Goal: Information Seeking & Learning: Check status

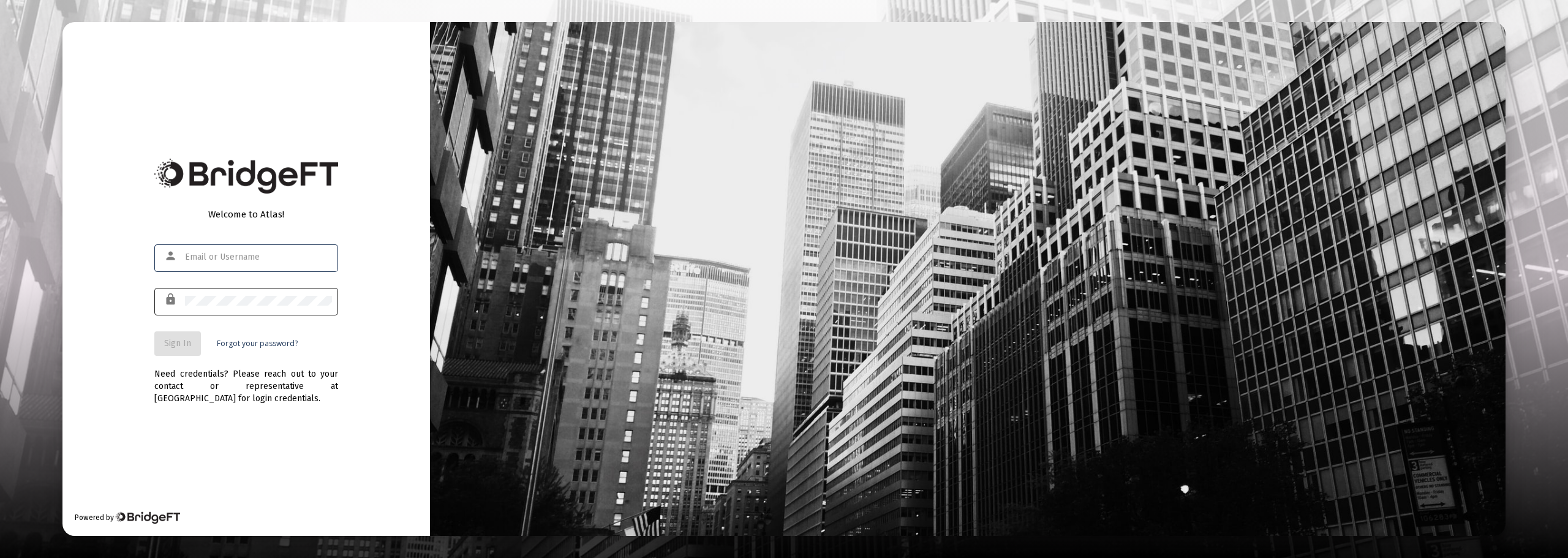
type input "[EMAIL_ADDRESS][DOMAIN_NAME]"
click at [178, 341] on span "Sign In" at bounding box center [177, 343] width 27 height 10
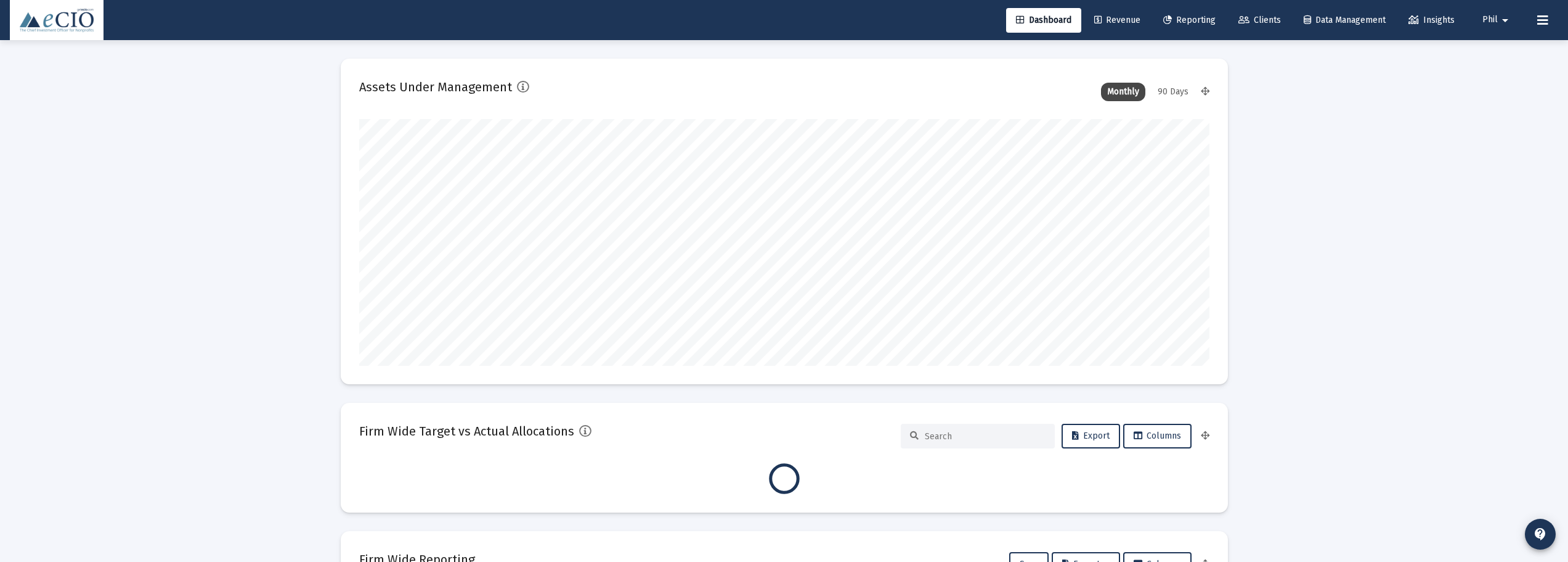
scroll to position [247, 851]
type input "[DATE]"
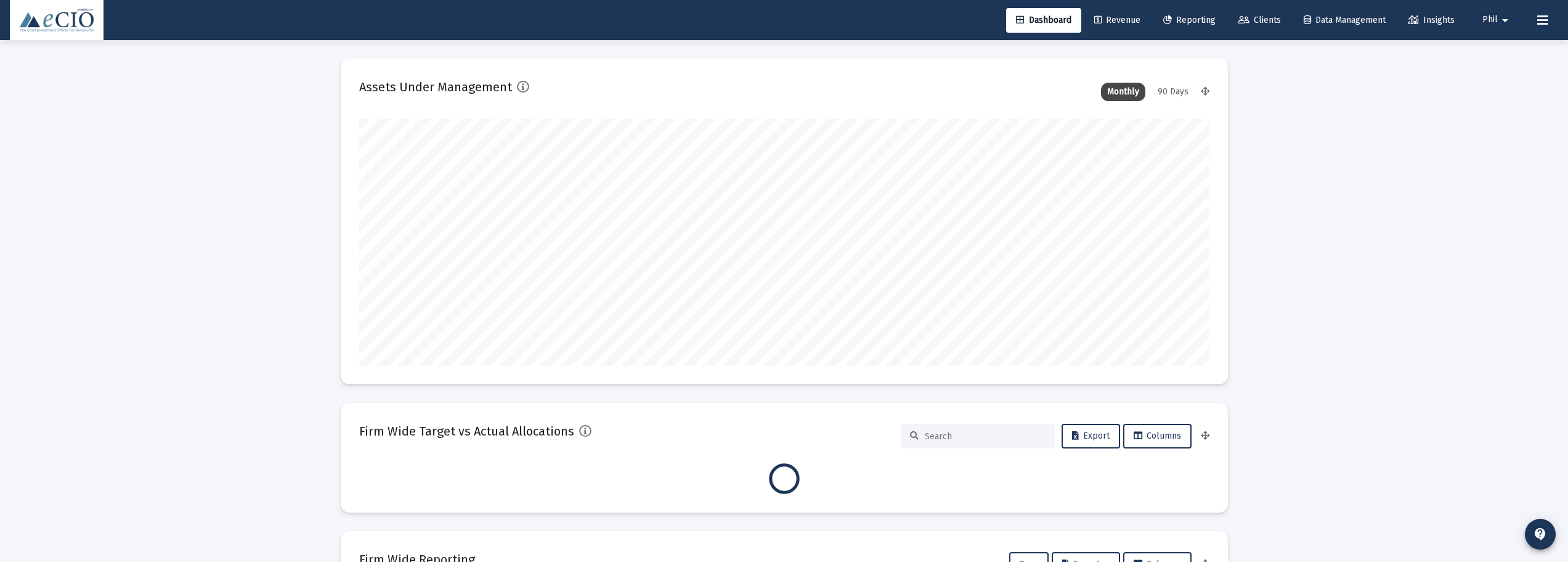
click at [1264, 22] on span "Clients" at bounding box center [1260, 20] width 43 height 10
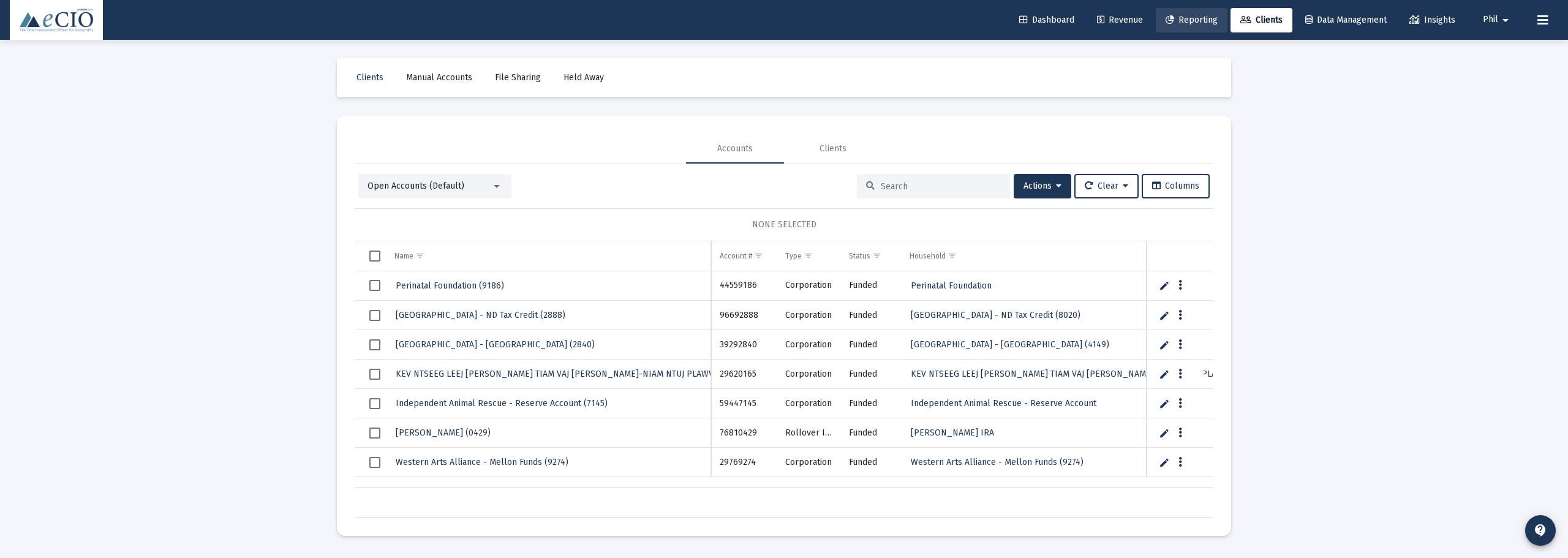
click at [1173, 18] on span "Reporting" at bounding box center [1192, 20] width 52 height 10
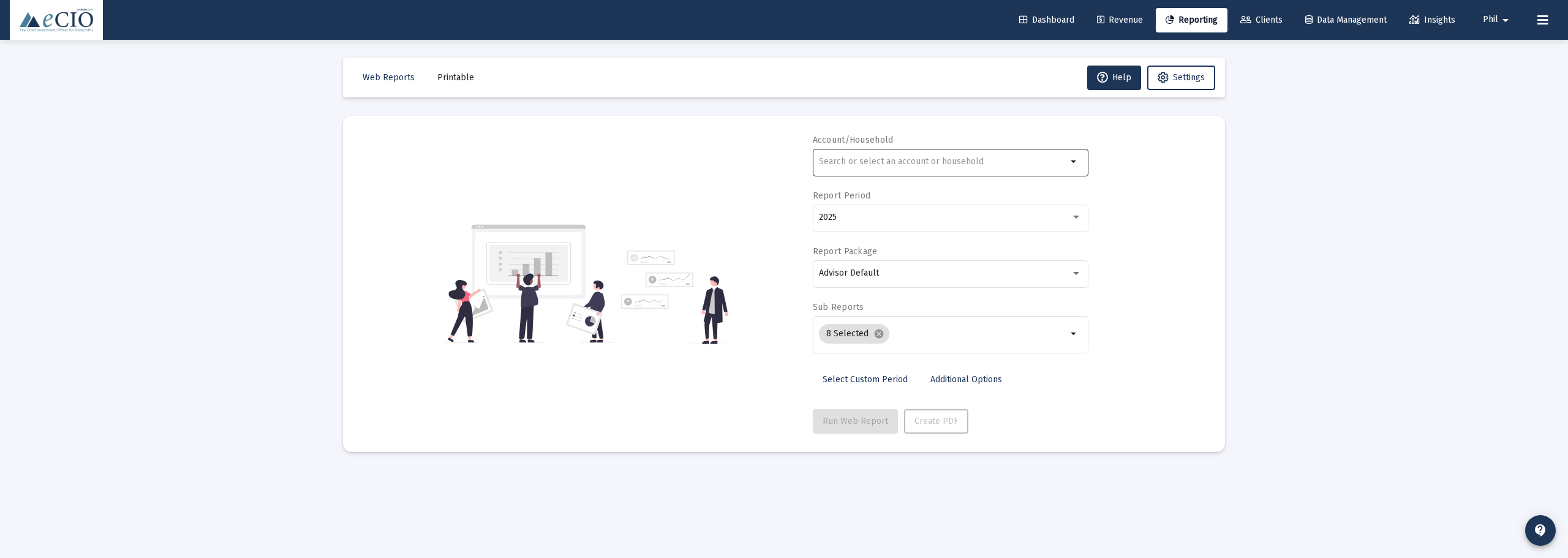
click at [961, 150] on div at bounding box center [942, 161] width 248 height 30
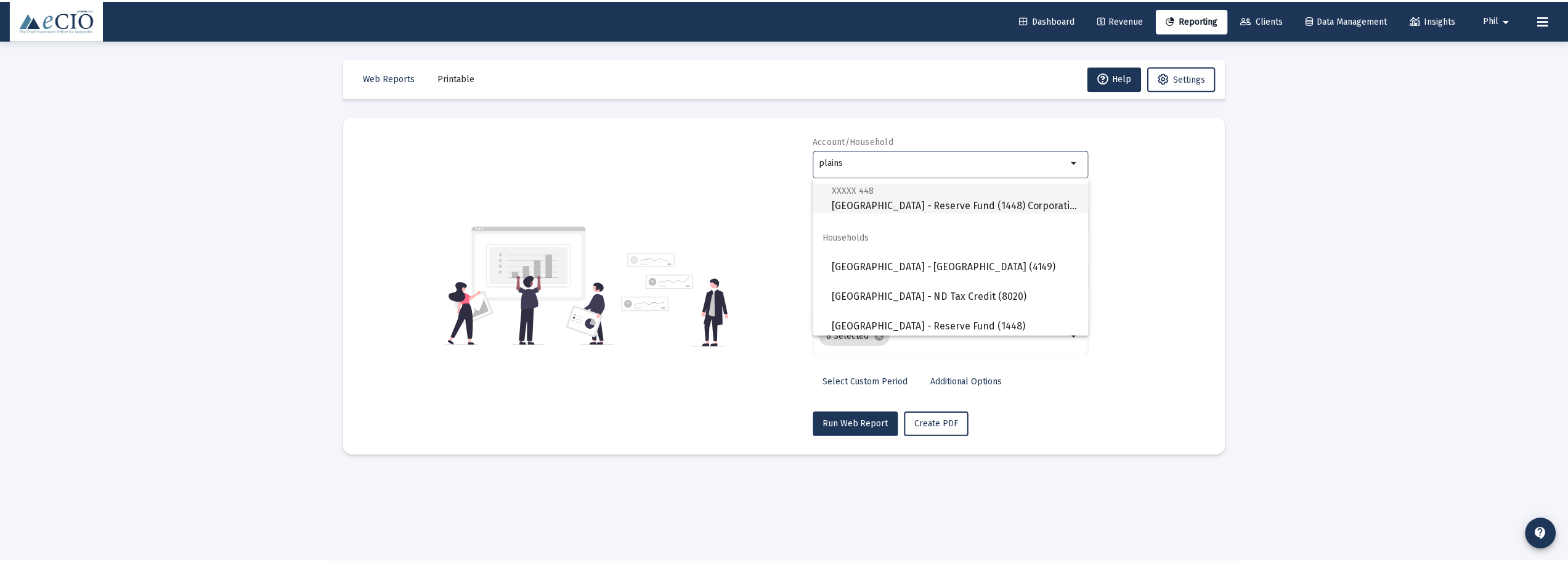
scroll to position [187, 0]
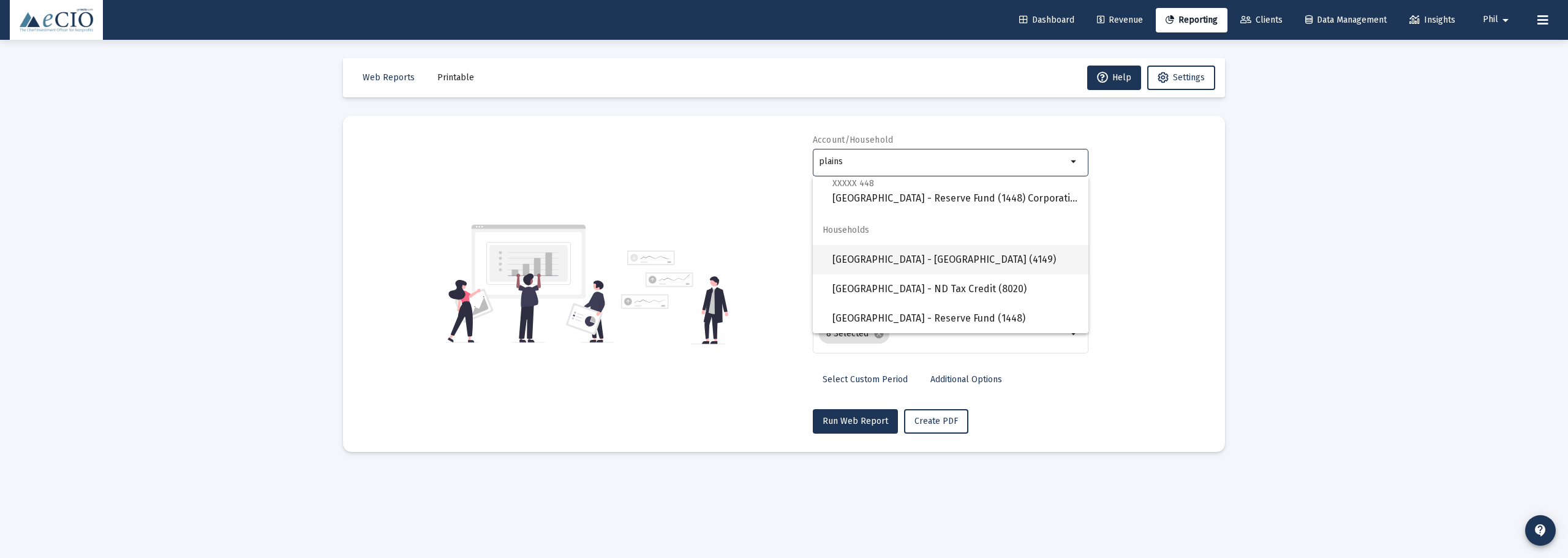
click at [984, 260] on span "[GEOGRAPHIC_DATA] - [GEOGRAPHIC_DATA] (4149)" at bounding box center [955, 260] width 247 height 29
type input "[GEOGRAPHIC_DATA] - [GEOGRAPHIC_DATA] (4149)"
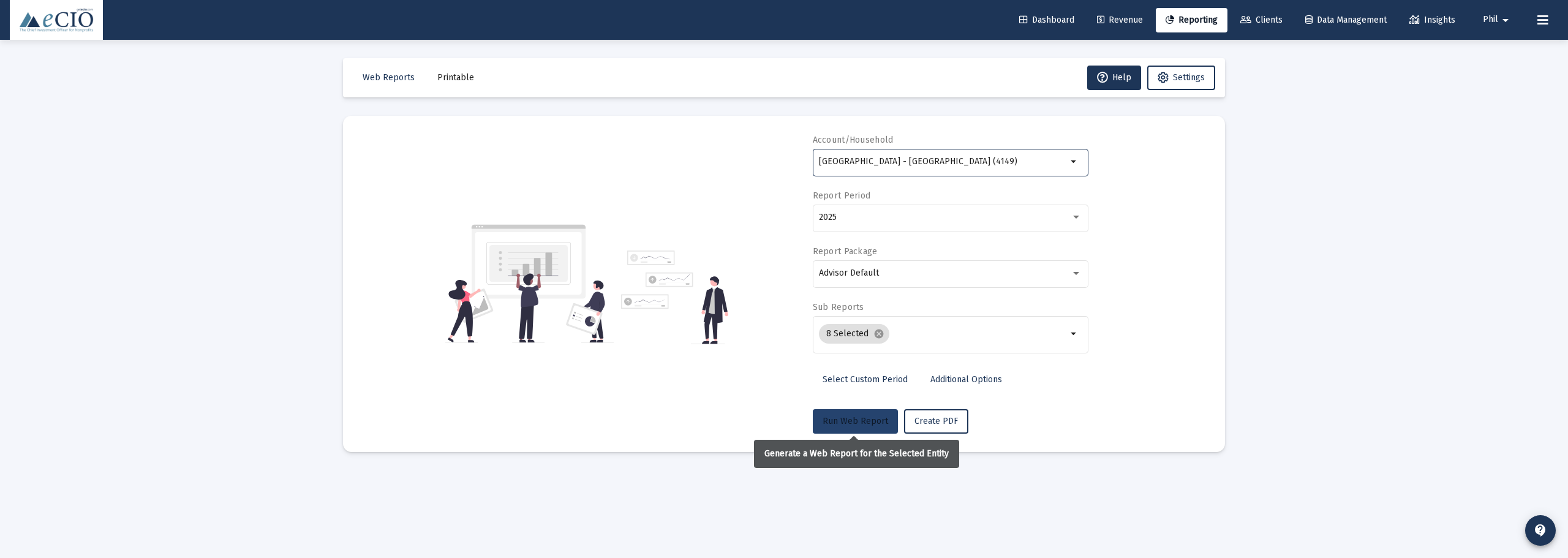
click at [843, 421] on span "Run Web Report" at bounding box center [856, 421] width 66 height 10
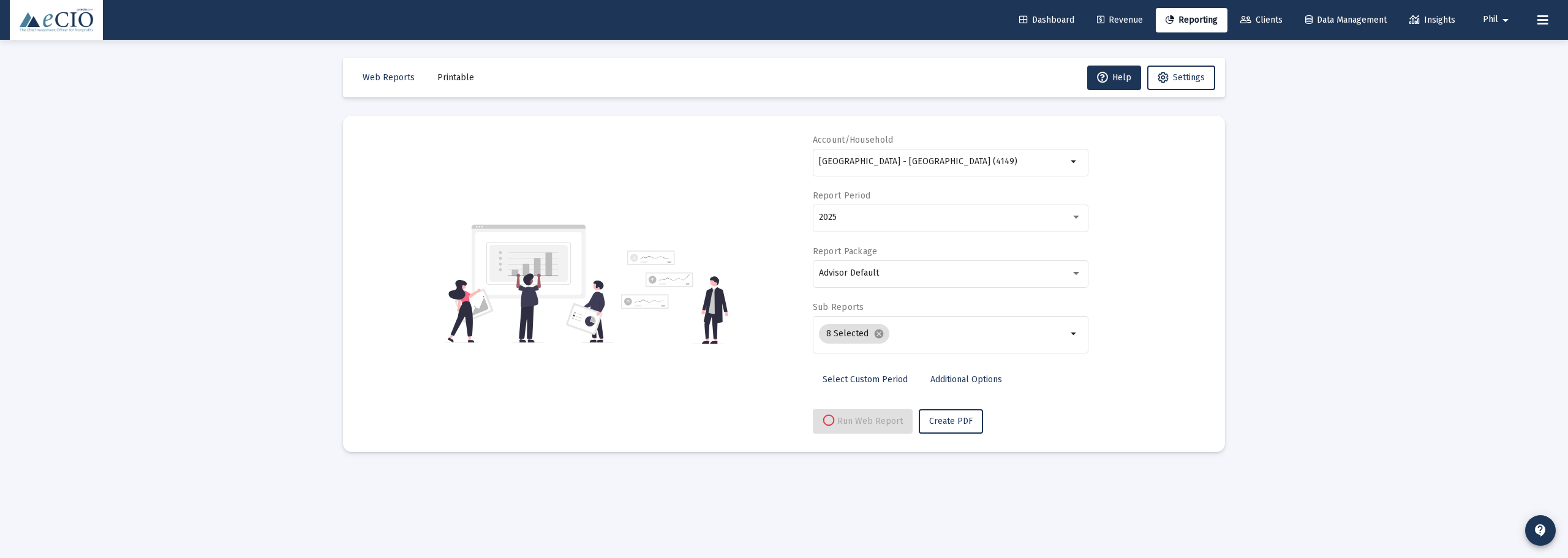
select select "View all"
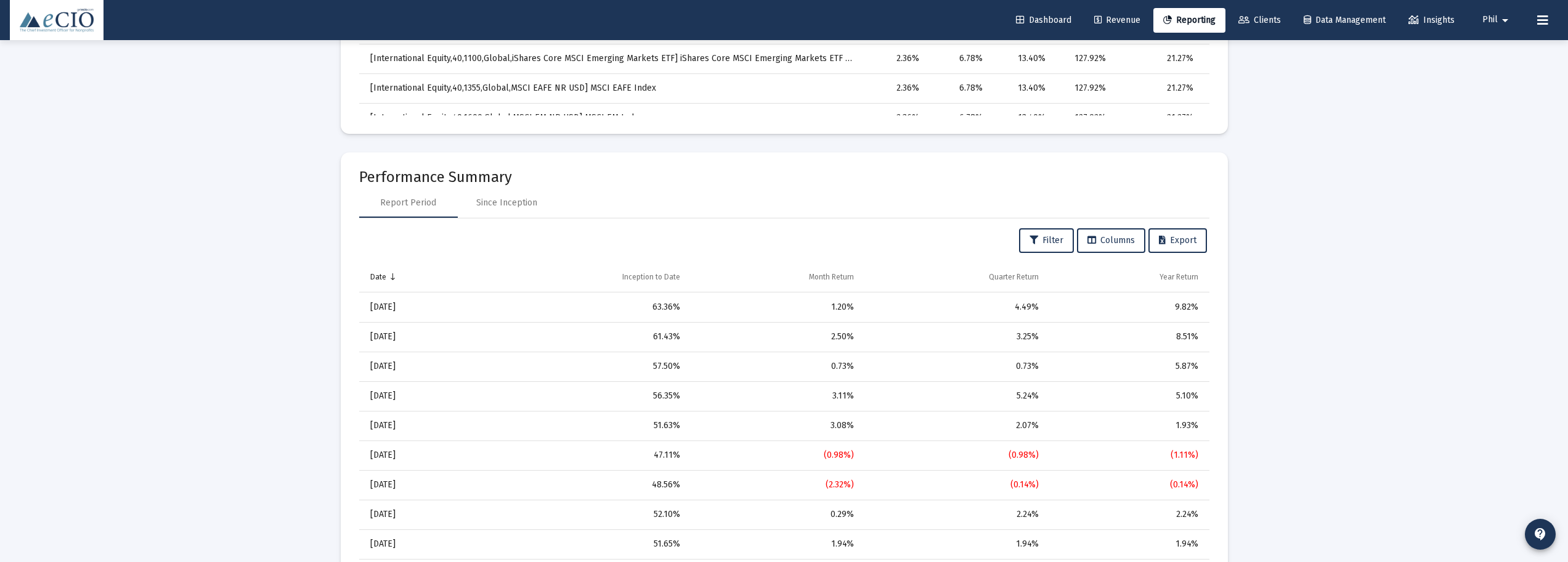
scroll to position [1110, 0]
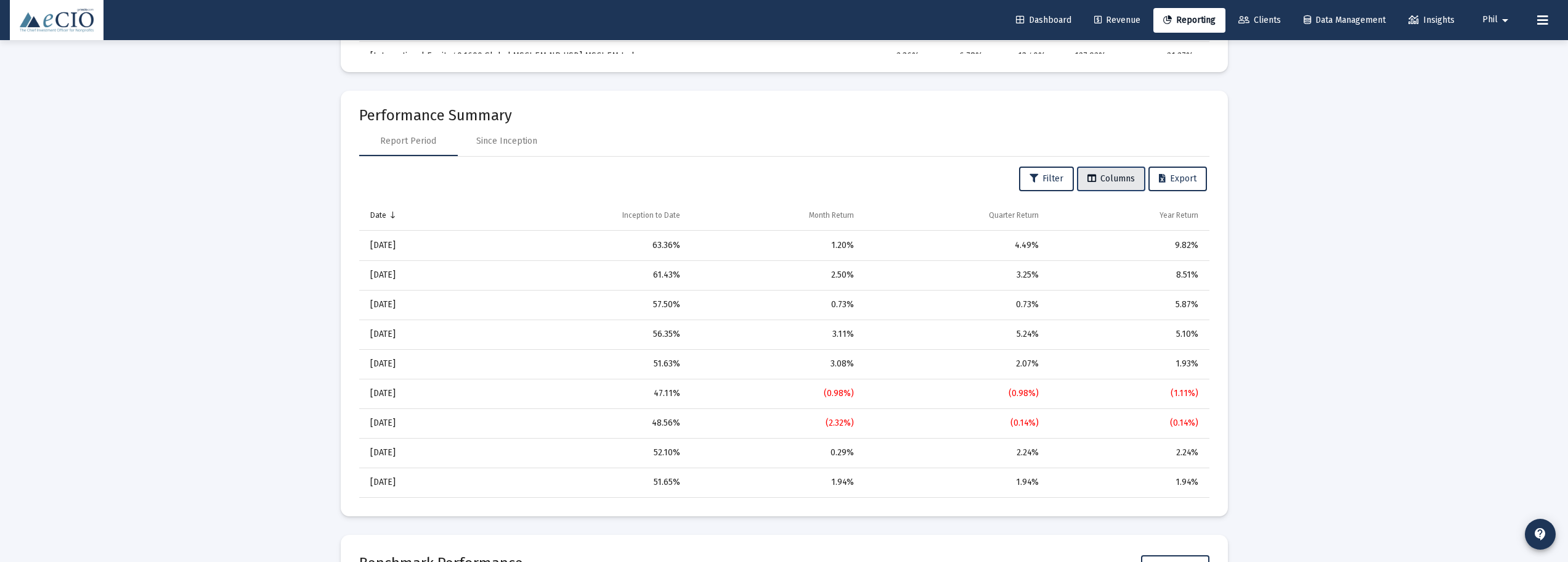
click at [1120, 167] on button "Columns" at bounding box center [1111, 179] width 69 height 24
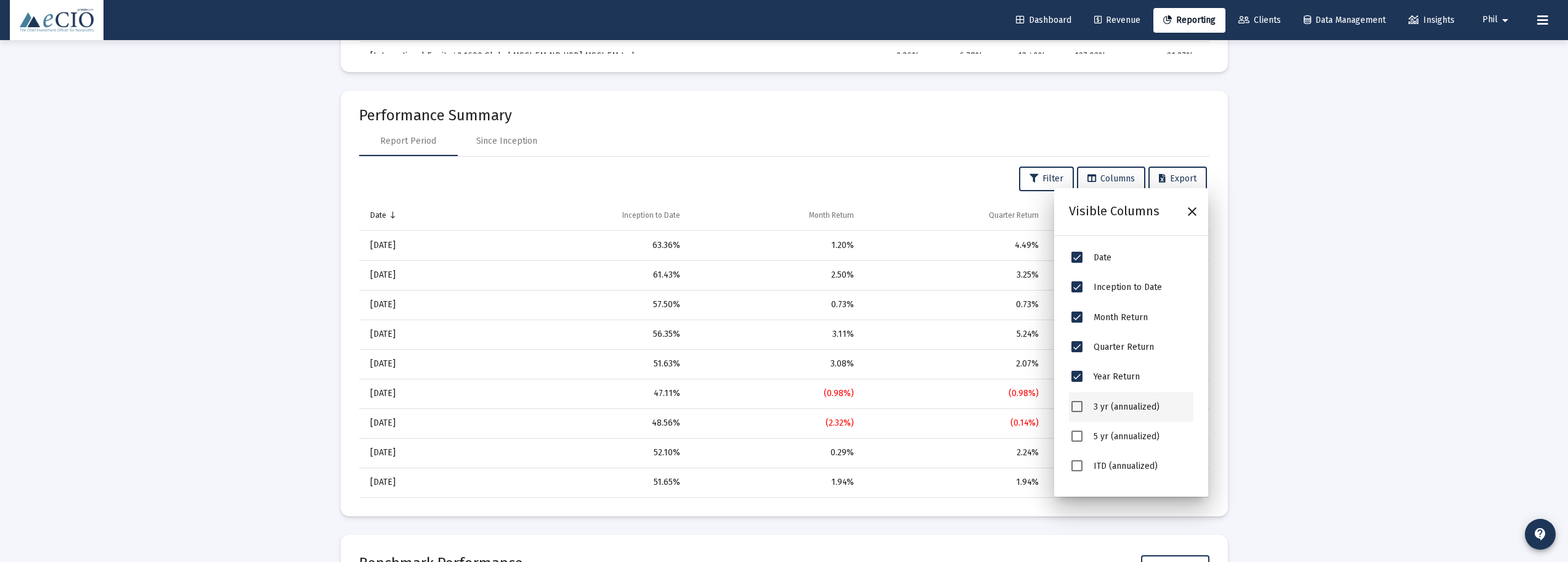
click at [1083, 406] on span "3 yr (annualized)" at bounding box center [1077, 406] width 11 height 11
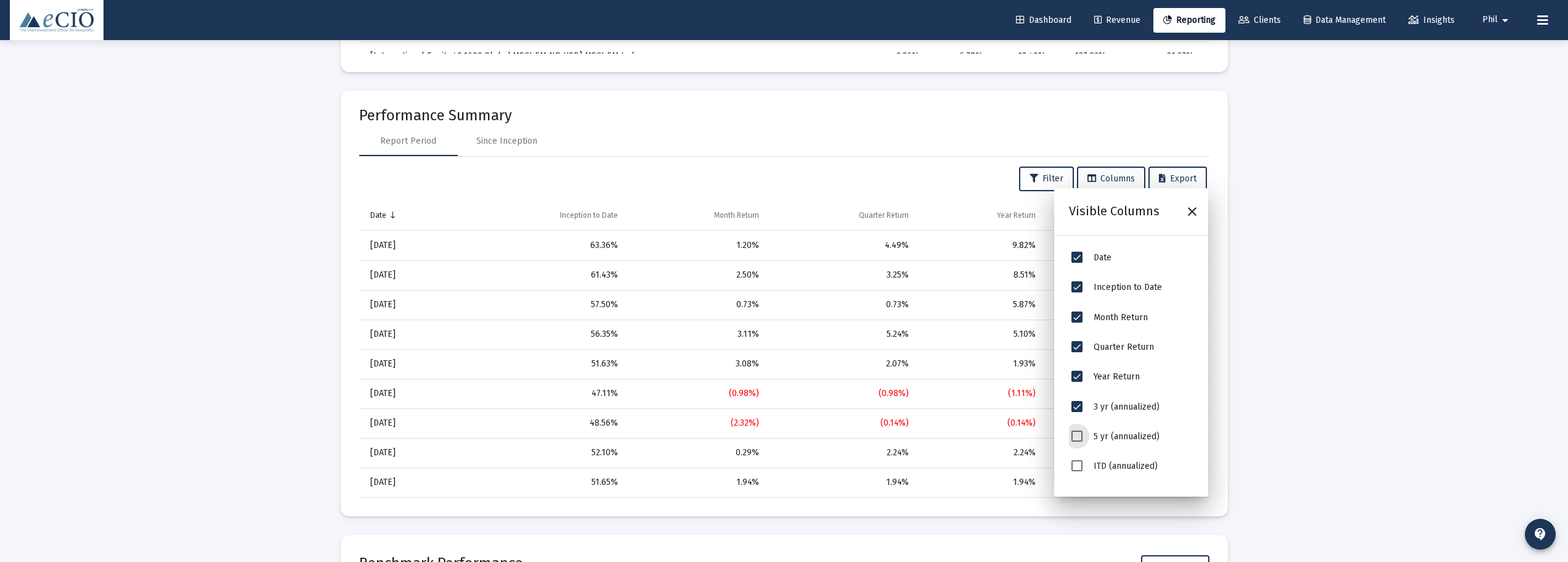
click at [1082, 440] on span "5 yr (annualized)" at bounding box center [1077, 436] width 11 height 11
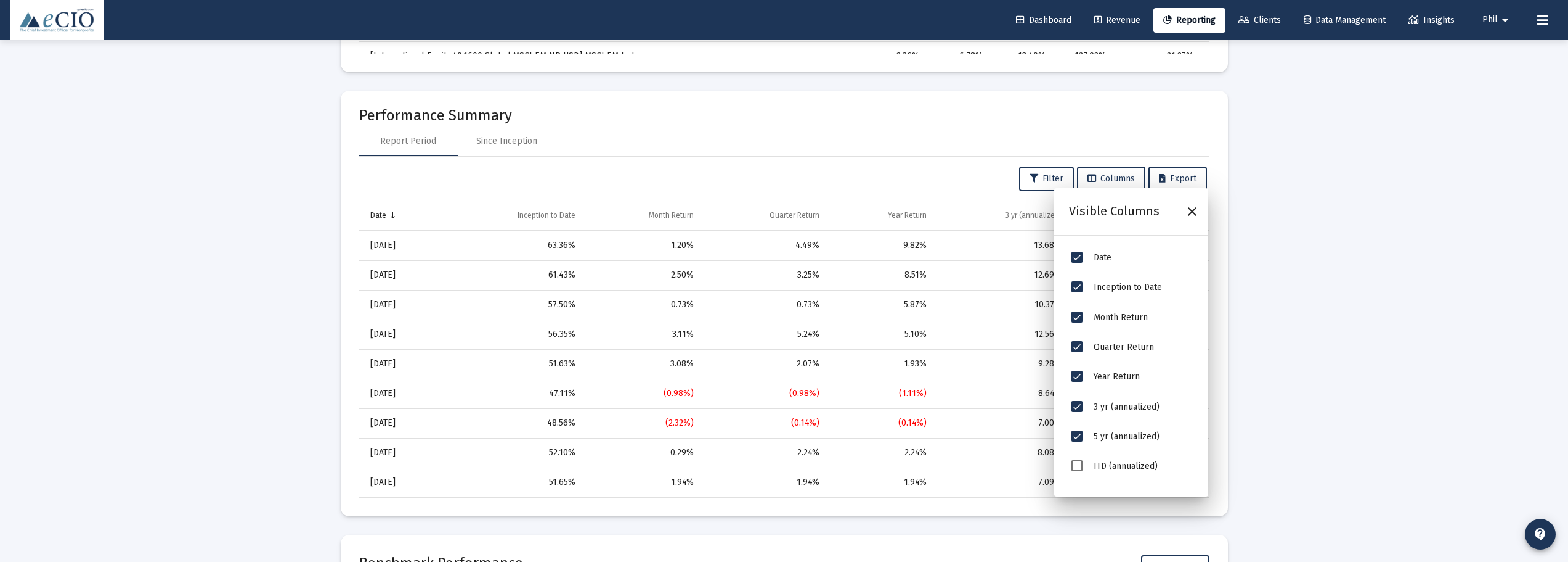
click at [1346, 404] on div "Loading... Web Reports Printable Help Settings Account/Household Plains Art Mus…" at bounding box center [784, 526] width 1568 height 3273
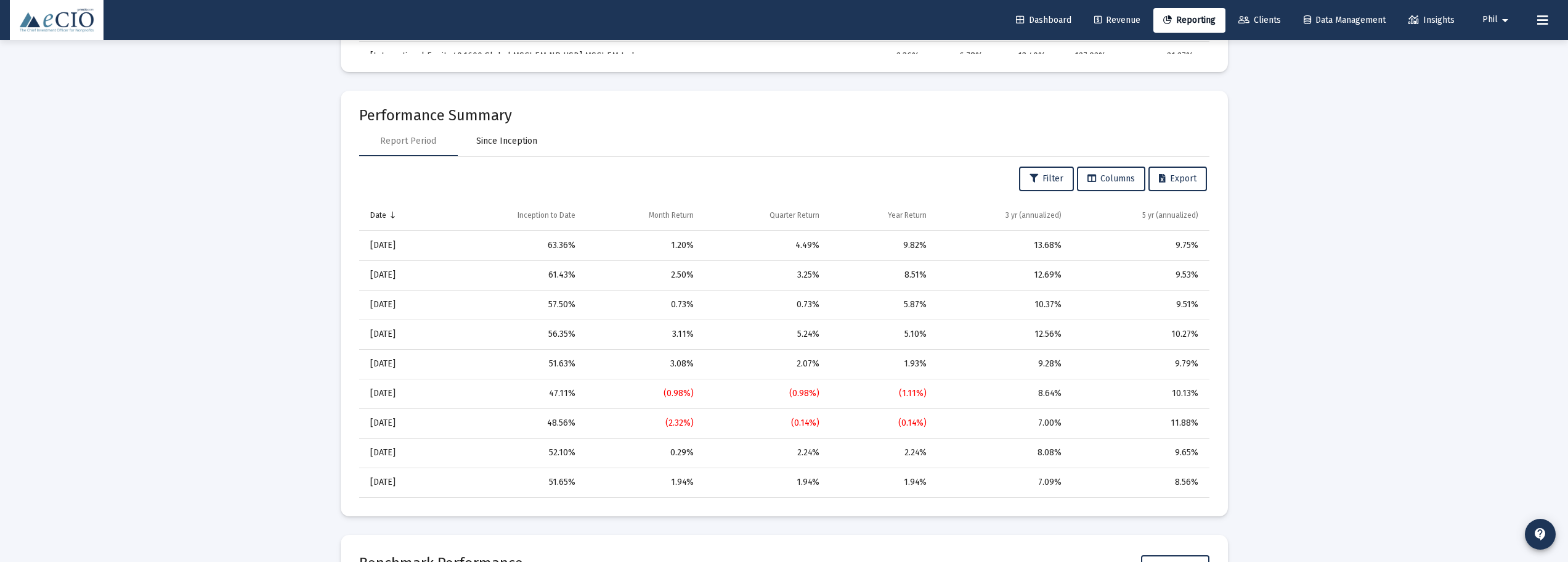
click at [509, 139] on div "Since Inception" at bounding box center [507, 141] width 61 height 12
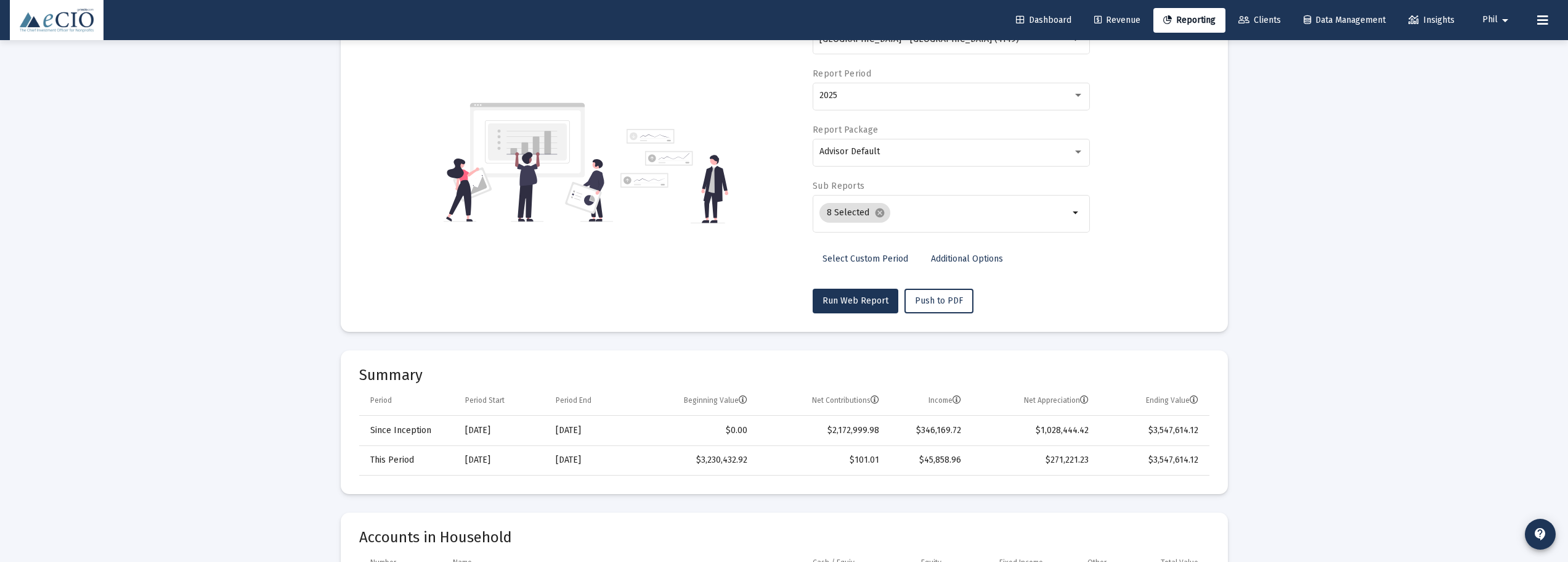
scroll to position [0, 0]
